Goal: Task Accomplishment & Management: Use online tool/utility

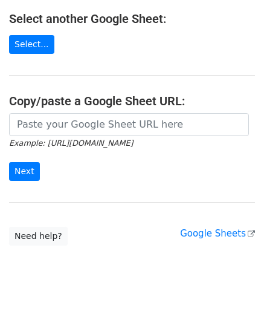
scroll to position [158, 0]
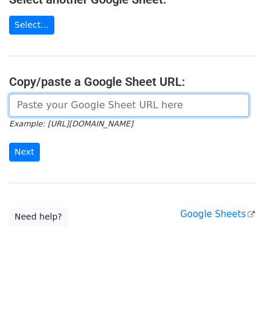
drag, startPoint x: 58, startPoint y: 112, endPoint x: 66, endPoint y: 104, distance: 11.5
click at [58, 112] on input "url" at bounding box center [129, 105] width 240 height 23
paste input "[URL][DOMAIN_NAME]"
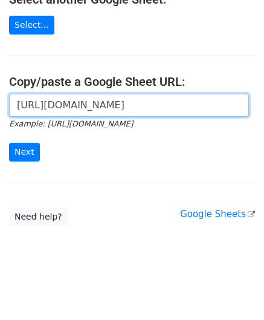
scroll to position [0, 269]
type input "[URL][DOMAIN_NAME]"
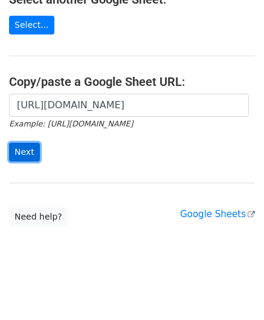
scroll to position [0, 0]
click at [26, 145] on input "Next" at bounding box center [24, 152] width 31 height 19
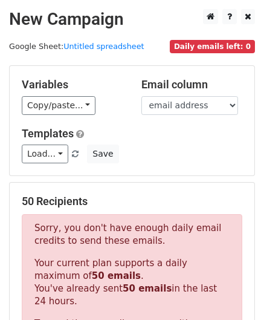
scroll to position [408, 0]
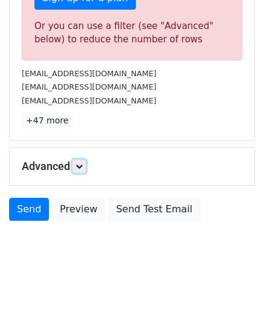
click at [86, 162] on link at bounding box center [79, 166] width 13 height 13
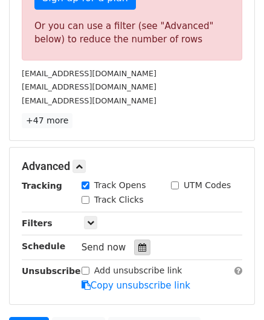
click at [138, 243] on icon at bounding box center [142, 247] width 8 height 8
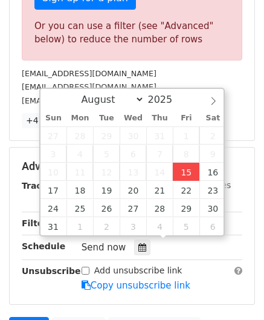
type input "2025-08-15 12:00"
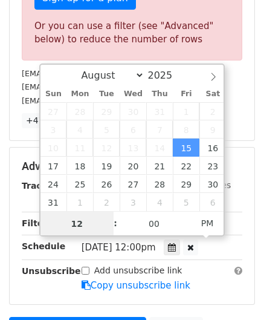
scroll to position [0, 0]
paste input "0"
type input "10"
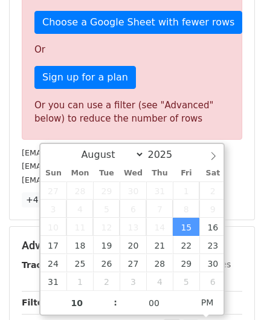
type input "2025-08-15 22:00"
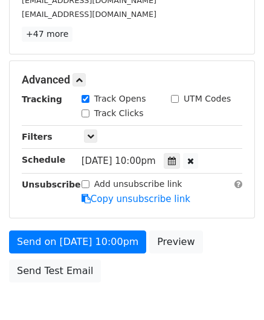
scroll to position [494, 0]
